Goal: Transaction & Acquisition: Purchase product/service

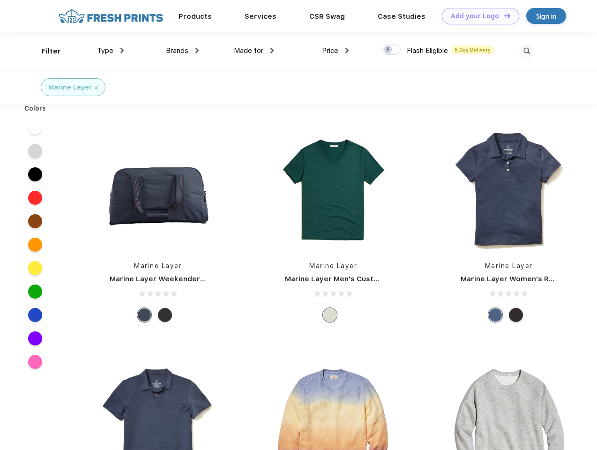
scroll to position [0, 0]
click at [477, 16] on link "Add your Logo Design Tool" at bounding box center [480, 16] width 77 height 16
click at [0, 0] on div "Design Tool" at bounding box center [0, 0] width 0 height 0
click at [503, 15] on link "Add your Logo Design Tool" at bounding box center [480, 16] width 77 height 16
click at [45, 51] on div "Filter" at bounding box center [51, 51] width 19 height 11
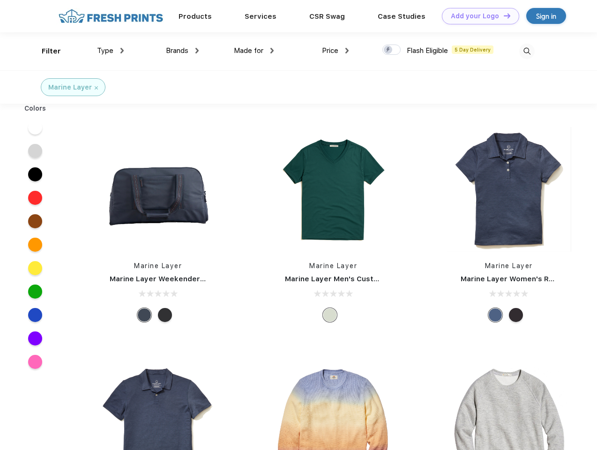
click at [111, 51] on span "Type" at bounding box center [105, 50] width 16 height 8
click at [182, 51] on span "Brands" at bounding box center [177, 50] width 22 height 8
click at [254, 51] on span "Made for" at bounding box center [249, 50] width 30 height 8
click at [335, 51] on span "Price" at bounding box center [330, 50] width 16 height 8
click at [392, 50] on div at bounding box center [391, 50] width 18 height 10
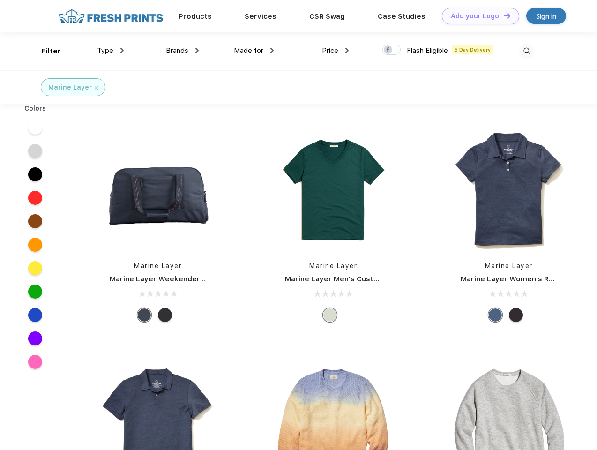
click at [388, 50] on input "checkbox" at bounding box center [385, 47] width 6 height 6
click at [527, 51] on img at bounding box center [526, 51] width 15 height 15
